Goal: Information Seeking & Learning: Check status

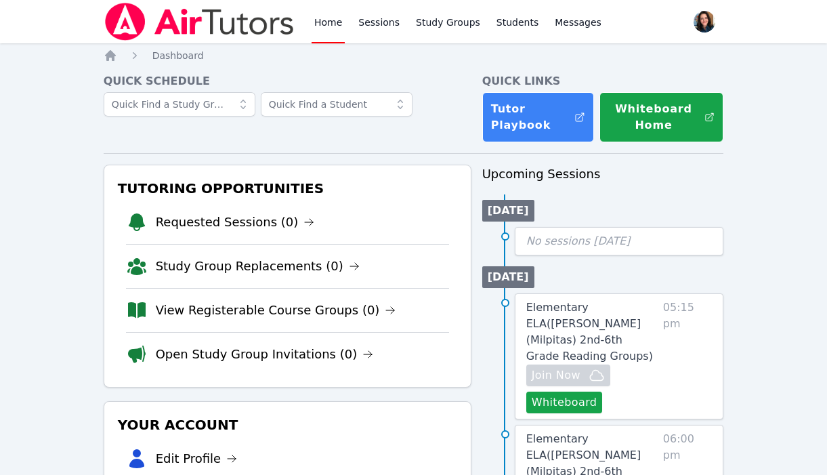
click at [178, 234] on li "Requested Sessions (0)" at bounding box center [287, 222] width 323 height 43
click at [182, 227] on link "Requested Sessions (0)" at bounding box center [235, 222] width 159 height 19
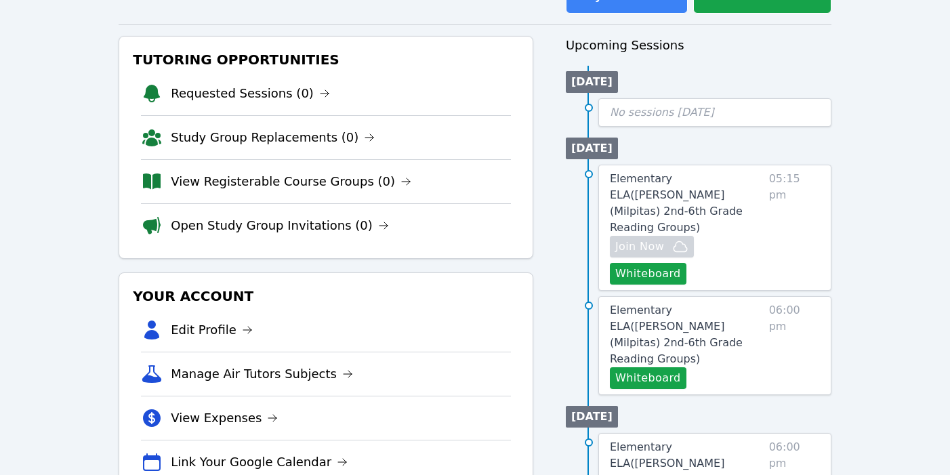
scroll to position [129, 0]
click at [276, 81] on li "Requested Sessions (0)" at bounding box center [326, 92] width 370 height 43
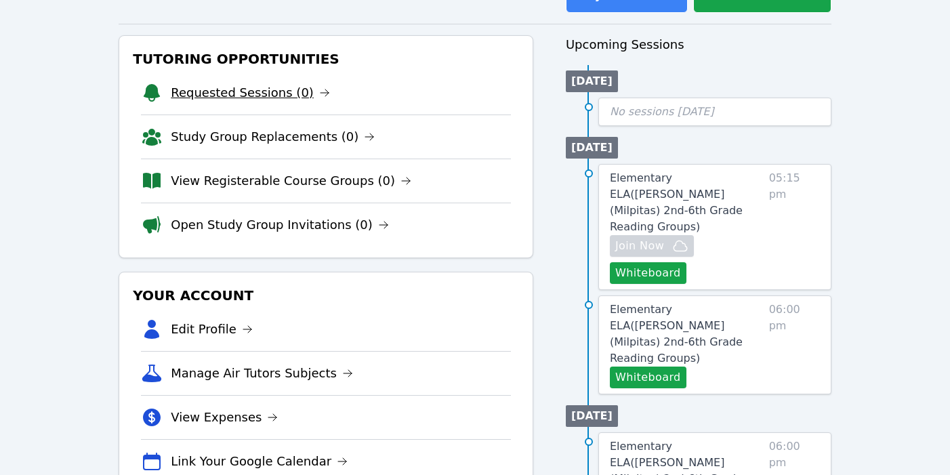
click at [275, 100] on link "Requested Sessions (0)" at bounding box center [250, 92] width 159 height 19
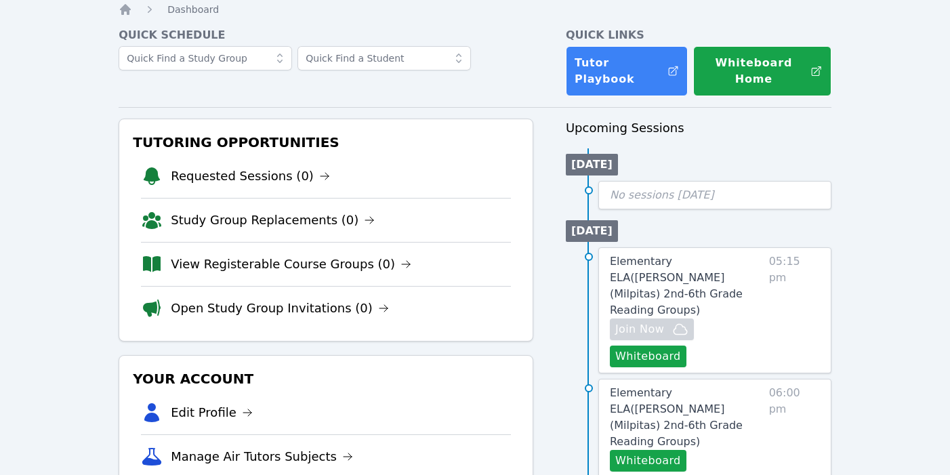
scroll to position [51, 0]
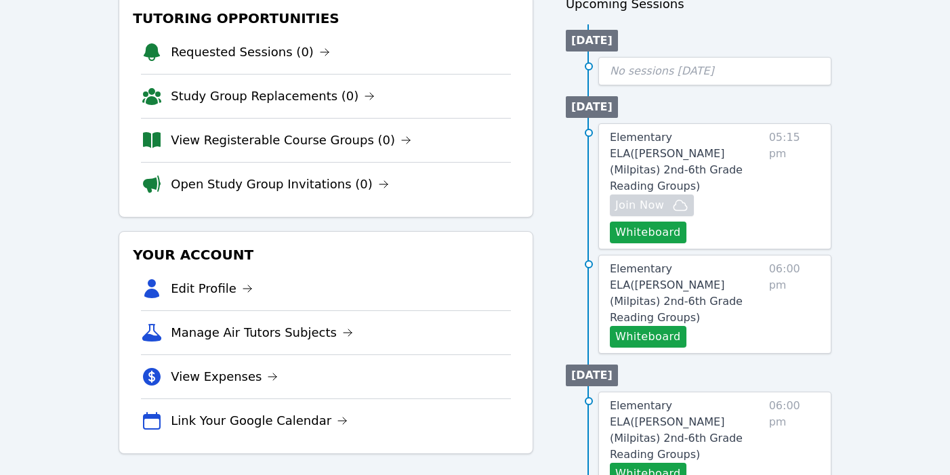
scroll to position [112, 0]
